Goal: Browse casually

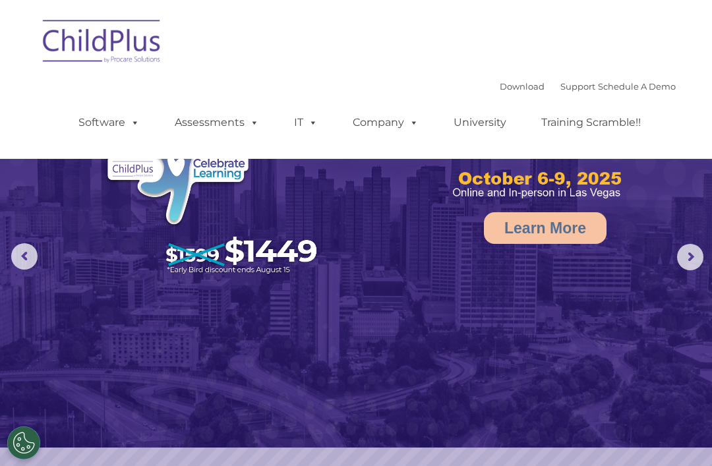
select select "MEDIUM"
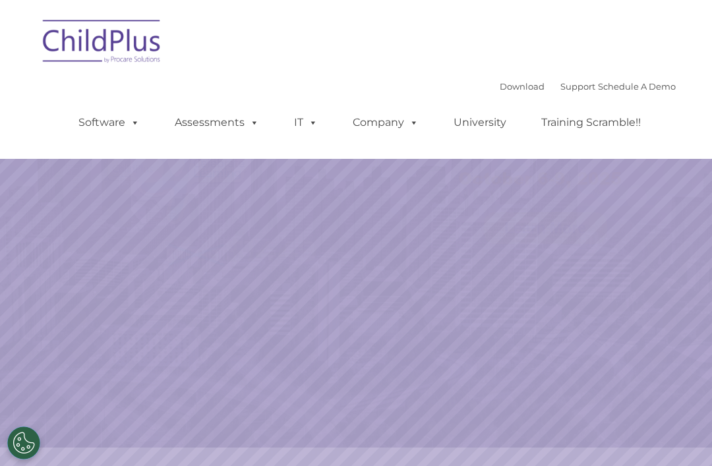
select select "MEDIUM"
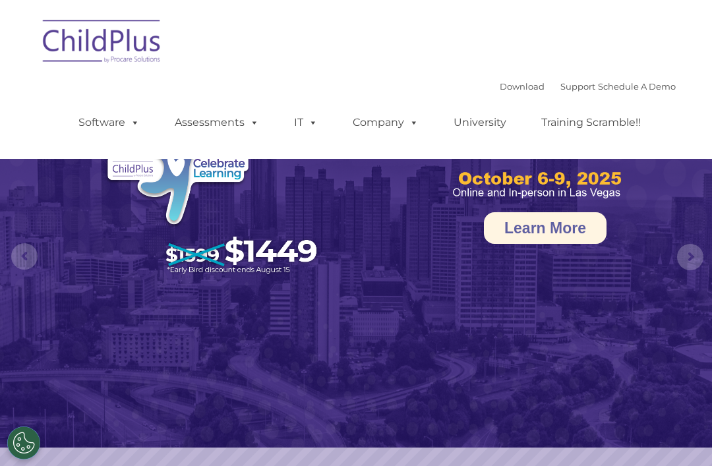
click at [496, 221] on link "Learn More" at bounding box center [545, 228] width 123 height 32
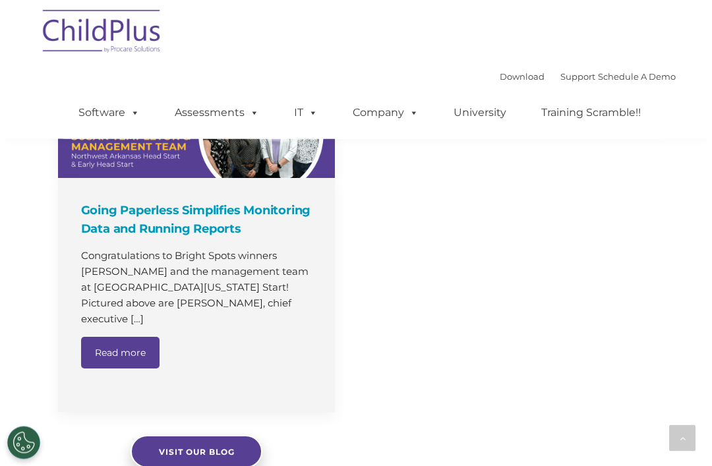
scroll to position [1016, 0]
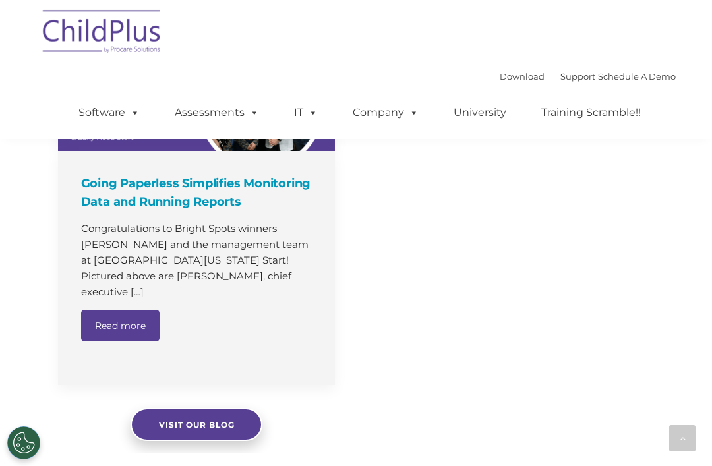
click at [638, 279] on div "The Latest News Going Paperless Simplifies Monitoring Data and Running Reports …" at bounding box center [356, 220] width 712 height 466
click at [638, 286] on div "The Latest News Going Paperless Simplifies Monitoring Data and Running Reports …" at bounding box center [356, 220] width 712 height 466
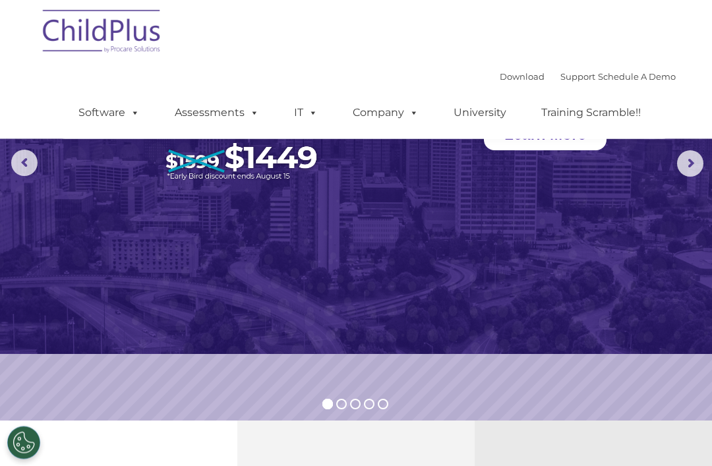
scroll to position [88, 0]
